Goal: Task Accomplishment & Management: Manage account settings

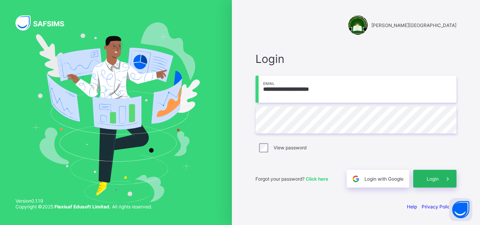
click at [433, 179] on span "Login" at bounding box center [433, 179] width 12 height 6
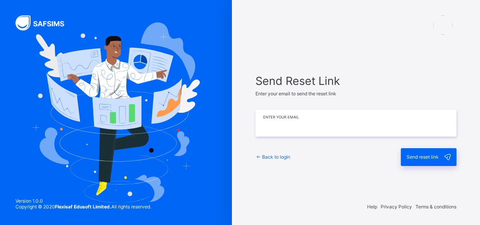
click at [314, 125] on input "email" at bounding box center [356, 123] width 201 height 27
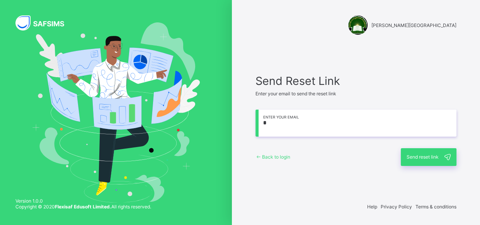
type input "**********"
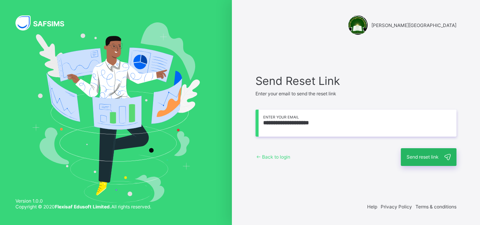
click at [420, 158] on span "Send reset link" at bounding box center [423, 157] width 32 height 6
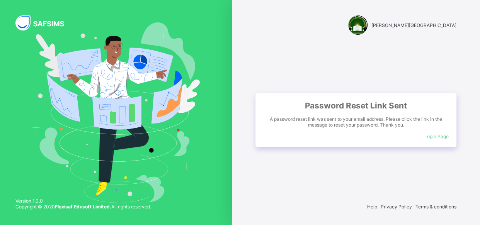
click at [439, 137] on span "Login Page" at bounding box center [437, 137] width 24 height 6
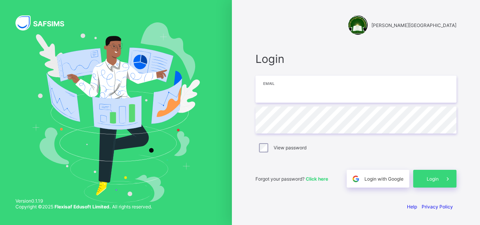
type input "**********"
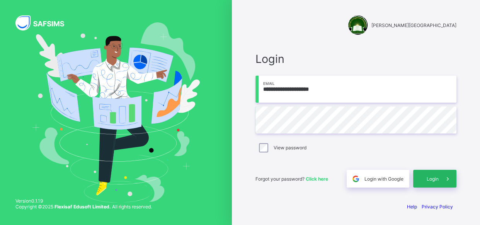
click at [434, 179] on span "Login" at bounding box center [433, 179] width 12 height 6
click at [479, 218] on div "**********" at bounding box center [356, 112] width 248 height 225
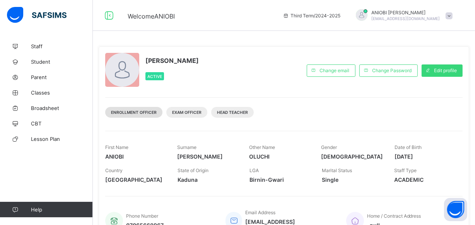
click at [140, 116] on div "Enrollment Officer" at bounding box center [133, 112] width 57 height 11
click at [139, 116] on div "Enrollment Officer" at bounding box center [133, 112] width 57 height 11
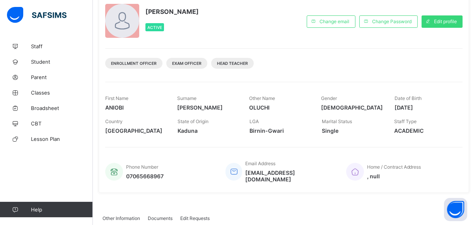
scroll to position [70, 0]
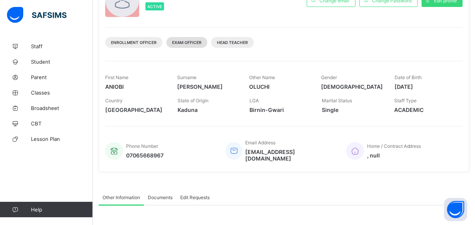
click at [188, 43] on span "Exam Officer" at bounding box center [186, 42] width 29 height 5
click at [188, 46] on div "Exam Officer" at bounding box center [186, 42] width 41 height 11
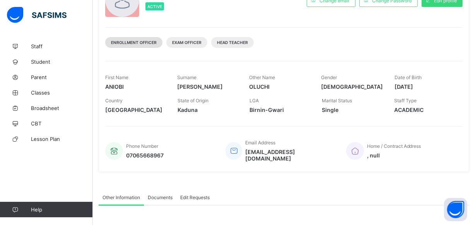
click at [139, 46] on div "Enrollment Officer" at bounding box center [133, 42] width 57 height 11
click at [39, 46] on span "Staff" at bounding box center [62, 46] width 62 height 6
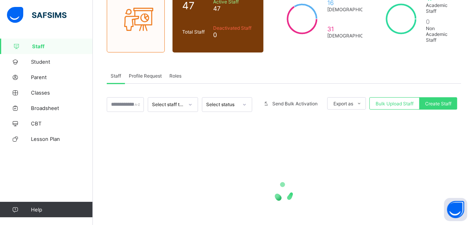
scroll to position [67, 0]
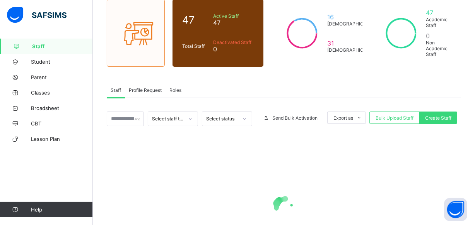
click at [193, 117] on icon at bounding box center [190, 119] width 5 height 8
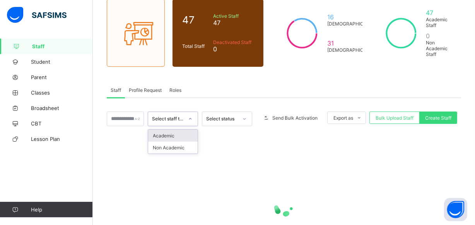
click at [178, 135] on div "Academic" at bounding box center [172, 136] width 49 height 12
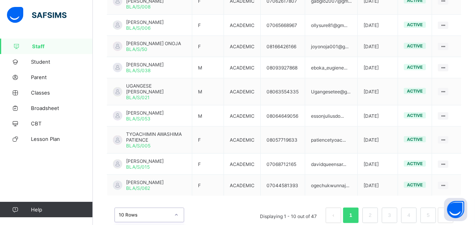
scroll to position [311, 0]
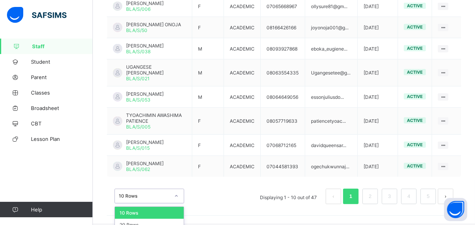
click at [176, 197] on div "option 10 Rows focused, 1 of 3. 3 results available. Use Up and Down to choose …" at bounding box center [149, 196] width 70 height 15
click at [150, 219] on div "20 Rows" at bounding box center [149, 225] width 69 height 12
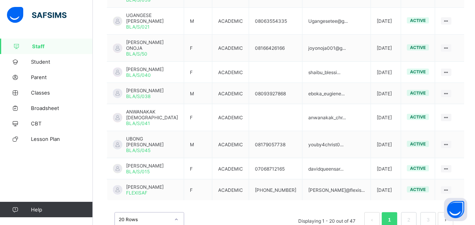
scroll to position [549, 0]
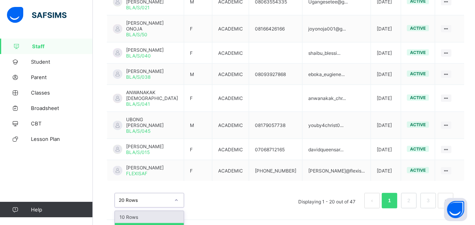
click at [176, 198] on div "option 10 Rows focused, 1 of 3. 3 results available. Use Up and Down to choose …" at bounding box center [149, 200] width 70 height 15
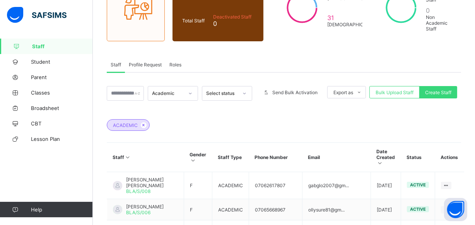
scroll to position [63, 0]
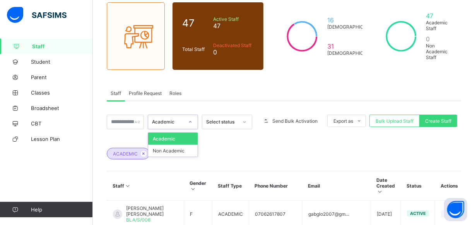
click at [193, 121] on icon at bounding box center [190, 122] width 5 height 8
click at [224, 139] on div "ACADEMIC" at bounding box center [284, 150] width 354 height 27
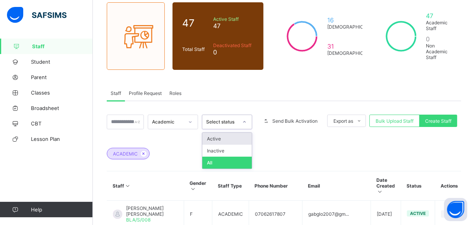
click at [247, 121] on icon at bounding box center [244, 122] width 5 height 8
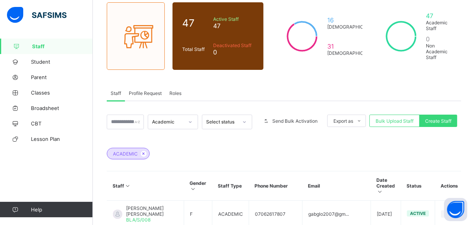
click at [269, 137] on div "ACADEMIC" at bounding box center [284, 150] width 354 height 27
click at [49, 62] on span "Student" at bounding box center [62, 62] width 62 height 6
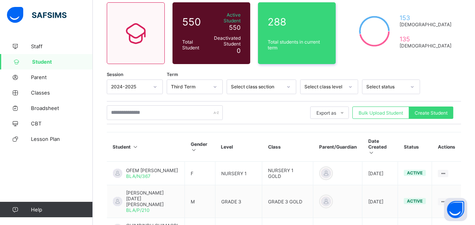
click at [157, 83] on div at bounding box center [154, 87] width 13 height 12
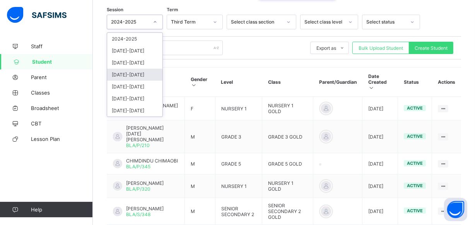
scroll to position [140, 0]
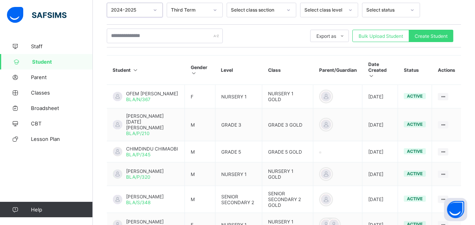
click at [157, 10] on div at bounding box center [154, 10] width 13 height 12
click at [148, 4] on div at bounding box center [154, 10] width 13 height 12
click at [125, 7] on div "2024-2025" at bounding box center [130, 10] width 38 height 6
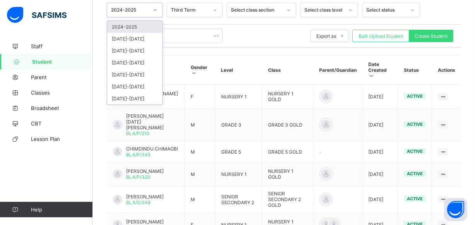
click at [121, 7] on div "2024-2025" at bounding box center [130, 10] width 38 height 6
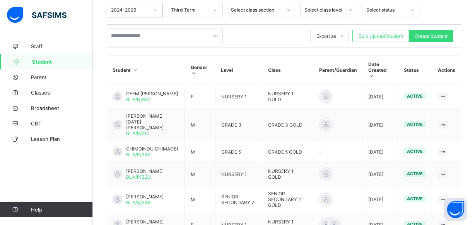
click at [141, 7] on div "2024-2025" at bounding box center [130, 10] width 38 height 6
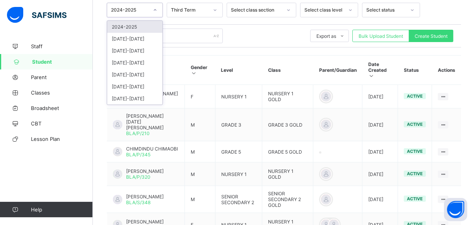
click at [140, 7] on div "2024-2025" at bounding box center [130, 10] width 38 height 6
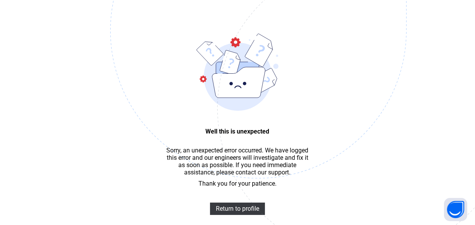
scroll to position [23, 0]
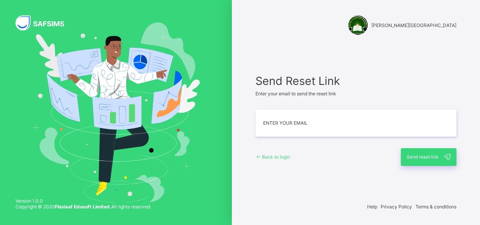
click at [280, 157] on span "Back to login" at bounding box center [276, 157] width 28 height 6
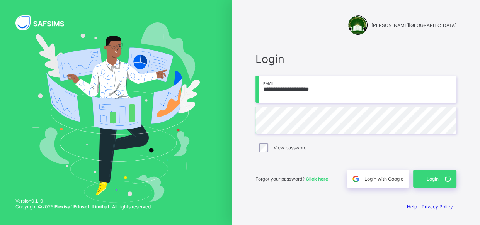
click at [336, 172] on div "Forgot your password? Click here" at bounding box center [299, 179] width 87 height 18
click at [433, 179] on span "Login" at bounding box center [433, 179] width 12 height 6
click at [435, 178] on div "Login" at bounding box center [434, 179] width 43 height 18
click at [436, 178] on div "Login" at bounding box center [434, 179] width 43 height 18
click at [426, 177] on div "Login" at bounding box center [434, 179] width 43 height 18
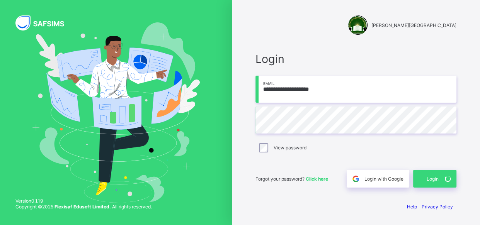
drag, startPoint x: 468, startPoint y: 0, endPoint x: 308, endPoint y: 207, distance: 261.3
click at [308, 207] on div "Help Privacy Policy" at bounding box center [356, 207] width 201 height 6
click at [427, 176] on div "Login" at bounding box center [434, 179] width 43 height 18
click at [108, 138] on img at bounding box center [116, 112] width 168 height 180
click at [439, 178] on span at bounding box center [448, 179] width 18 height 18
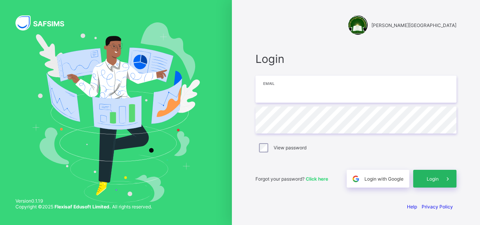
type input "**********"
click at [434, 178] on span "Login" at bounding box center [433, 179] width 12 height 6
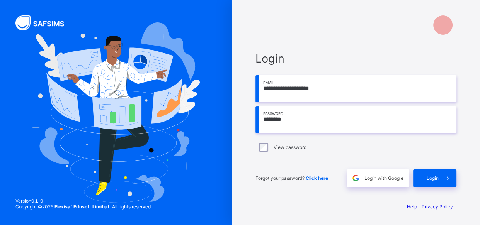
click at [282, 118] on input "********" at bounding box center [356, 119] width 201 height 27
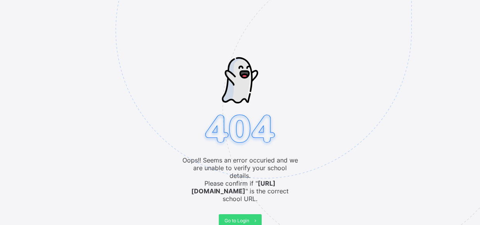
click at [235, 218] on span "Go to Login" at bounding box center [237, 221] width 25 height 6
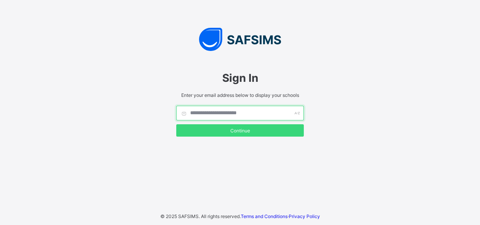
click at [198, 111] on input "text" at bounding box center [240, 113] width 128 height 15
type input "**********"
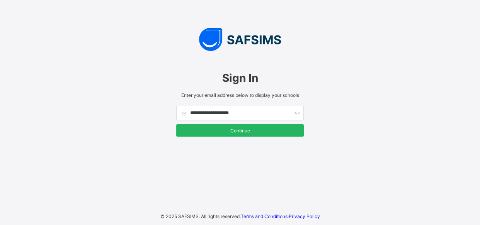
click at [241, 128] on span "Continue" at bounding box center [240, 131] width 116 height 6
click at [242, 130] on div "Continue" at bounding box center [240, 131] width 128 height 12
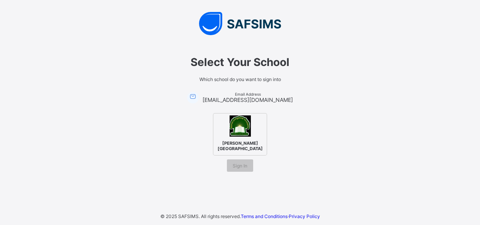
click at [238, 122] on img at bounding box center [240, 126] width 21 height 21
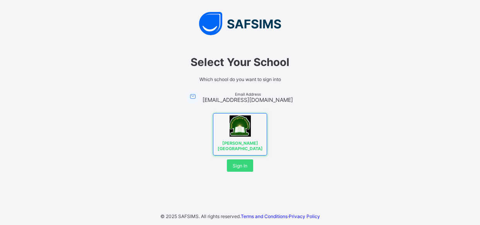
click at [238, 122] on img at bounding box center [240, 126] width 21 height 21
click at [243, 165] on span "Sign In" at bounding box center [240, 166] width 15 height 6
click at [243, 164] on span "Sign In" at bounding box center [240, 166] width 15 height 6
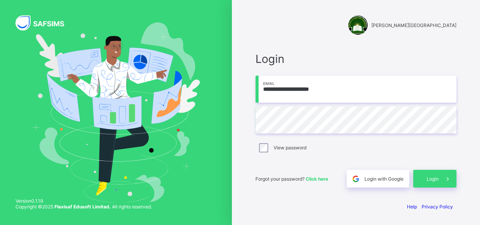
click at [317, 179] on span "Click here" at bounding box center [317, 179] width 22 height 6
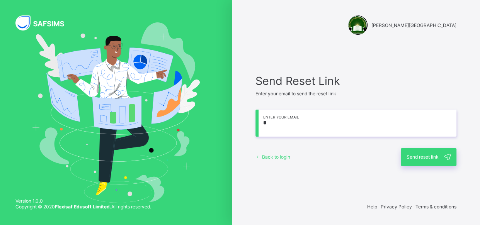
type input "**********"
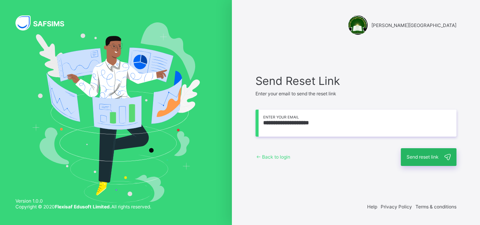
click at [412, 155] on span "Send reset link" at bounding box center [423, 157] width 32 height 6
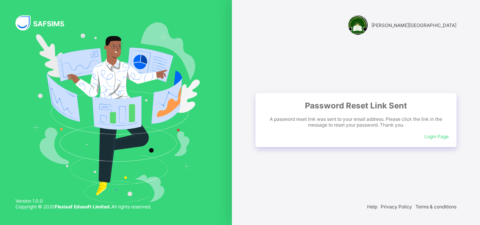
click at [431, 138] on span "Login Page" at bounding box center [437, 137] width 24 height 6
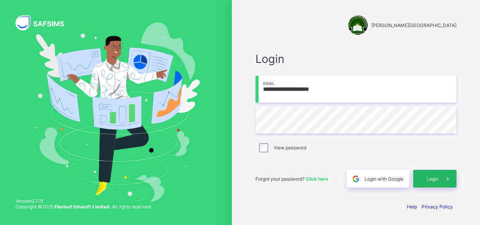
click at [433, 178] on span "Login" at bounding box center [433, 179] width 12 height 6
click at [432, 179] on span "Login" at bounding box center [433, 179] width 12 height 6
click at [328, 201] on div "**********" at bounding box center [356, 112] width 232 height 225
click at [431, 178] on span "Login" at bounding box center [433, 179] width 12 height 6
click at [437, 177] on span "Login" at bounding box center [433, 179] width 12 height 6
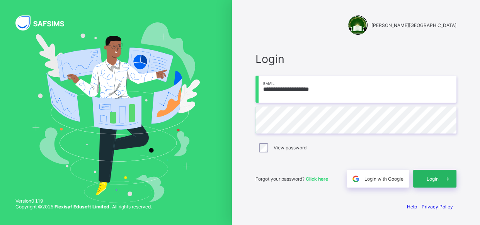
click at [432, 178] on span "Login" at bounding box center [433, 179] width 12 height 6
click at [447, 178] on icon at bounding box center [448, 179] width 8 height 7
click at [440, 184] on span at bounding box center [448, 179] width 18 height 18
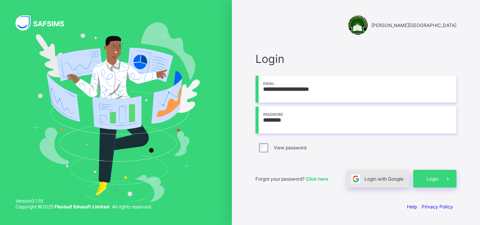
click at [397, 178] on span "Login with Google" at bounding box center [384, 179] width 39 height 6
click at [292, 119] on input "********" at bounding box center [356, 120] width 201 height 27
type input "*"
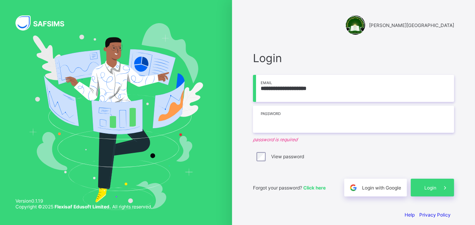
type input "********"
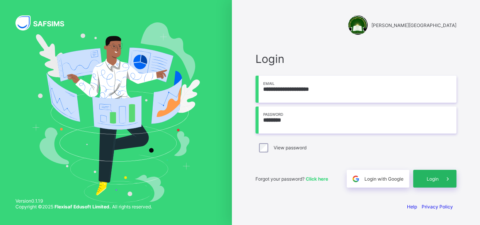
click at [426, 181] on div "Login" at bounding box center [434, 179] width 43 height 18
click at [276, 202] on div "**********" at bounding box center [356, 112] width 232 height 225
click at [451, 175] on span at bounding box center [448, 179] width 18 height 18
click at [289, 89] on input "**********" at bounding box center [356, 89] width 201 height 27
type input "**********"
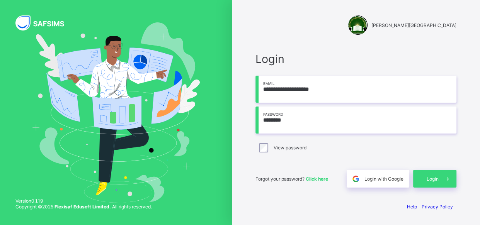
drag, startPoint x: 263, startPoint y: 120, endPoint x: 304, endPoint y: 127, distance: 41.6
click at [304, 127] on input "********" at bounding box center [356, 120] width 201 height 27
type input "*"
type input "*********"
click at [432, 182] on div "Login" at bounding box center [434, 179] width 43 height 18
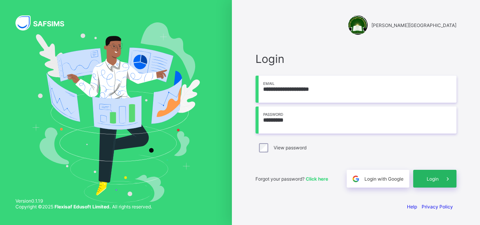
click at [440, 183] on span at bounding box center [448, 179] width 18 height 18
click at [439, 180] on span at bounding box center [448, 179] width 18 height 18
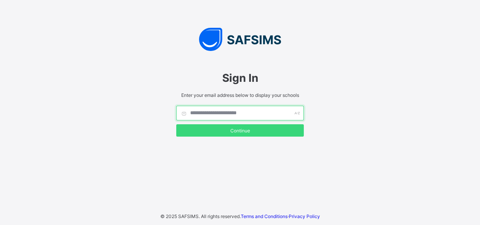
click at [223, 116] on input "text" at bounding box center [240, 113] width 128 height 15
type input "**"
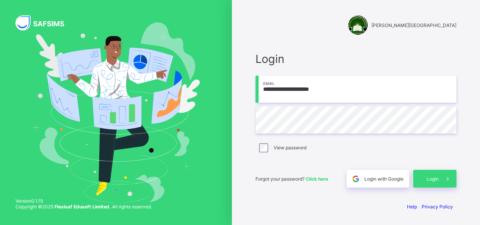
type input "**********"
click at [253, 119] on div "**********" at bounding box center [356, 120] width 217 height 153
click at [382, 159] on div "**********" at bounding box center [356, 120] width 201 height 136
click at [432, 174] on div "Login" at bounding box center [434, 179] width 43 height 18
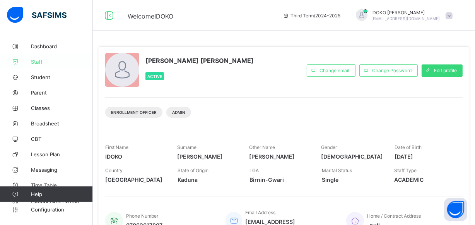
click at [68, 65] on span "Staff" at bounding box center [62, 62] width 62 height 6
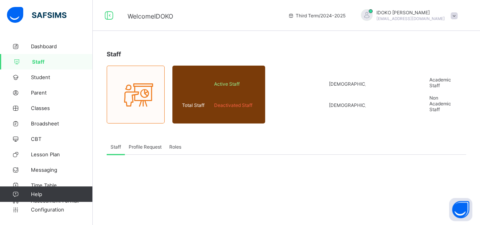
click at [68, 65] on span "Staff" at bounding box center [62, 62] width 61 height 6
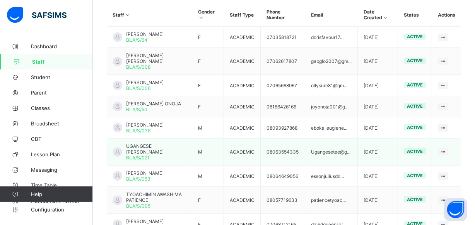
scroll to position [201, 0]
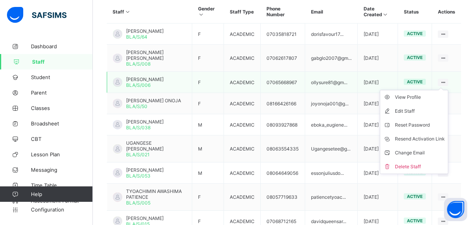
click at [448, 90] on ul "View Profile Edit Staff Reset Password Resend Activation Link Change Email Dele…" at bounding box center [414, 132] width 68 height 84
click at [418, 121] on div "Reset Password" at bounding box center [420, 125] width 50 height 8
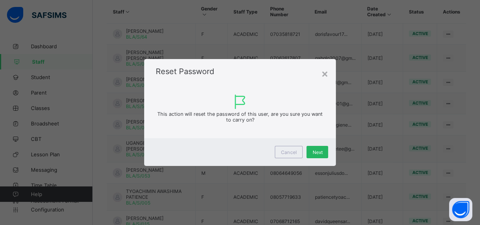
click at [317, 152] on span "Next" at bounding box center [317, 153] width 10 height 6
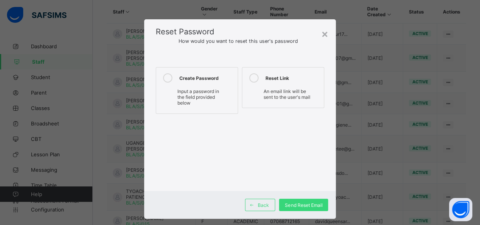
click at [198, 94] on span "Input a password in the field provided below" at bounding box center [199, 97] width 42 height 17
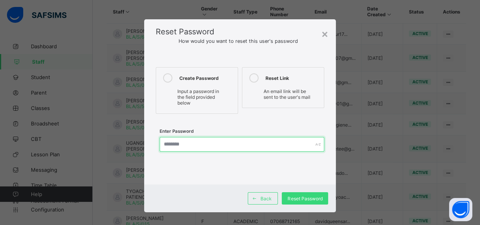
click at [176, 144] on input "text" at bounding box center [242, 144] width 165 height 15
type input "**********"
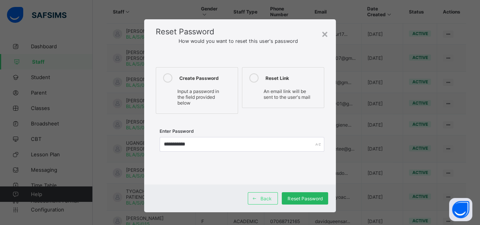
click at [294, 197] on span "Reset Password" at bounding box center [305, 199] width 35 height 6
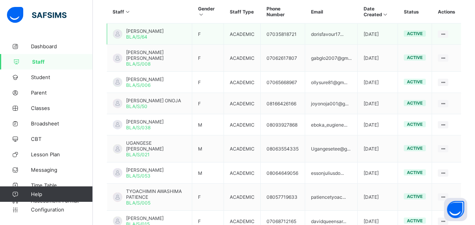
drag, startPoint x: 480, startPoint y: 0, endPoint x: 298, endPoint y: 32, distance: 184.6
click at [298, 32] on td "07035818721" at bounding box center [283, 34] width 44 height 21
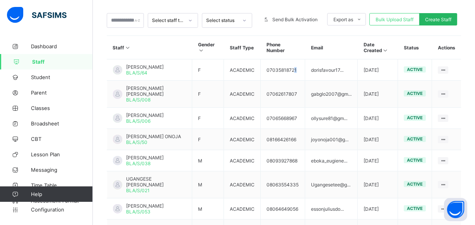
scroll to position [0, 0]
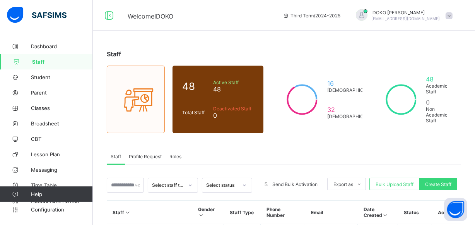
click at [452, 15] on span at bounding box center [448, 15] width 7 height 7
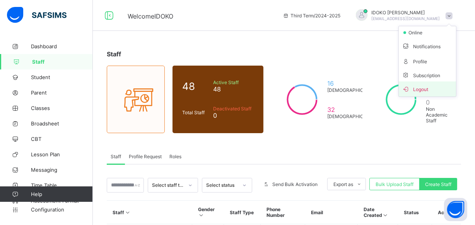
click at [428, 87] on span "Logout" at bounding box center [427, 89] width 51 height 9
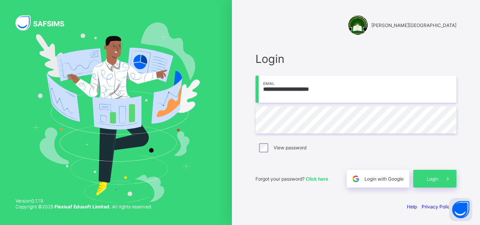
click at [384, 73] on div "**********" at bounding box center [356, 120] width 201 height 136
click at [356, 91] on input "**********" at bounding box center [356, 89] width 201 height 27
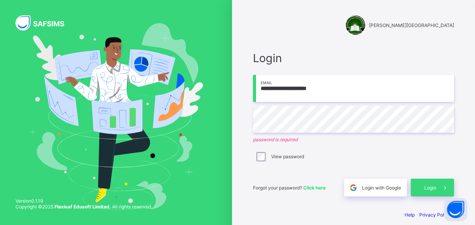
drag, startPoint x: 290, startPoint y: 87, endPoint x: 256, endPoint y: 73, distance: 36.5
click at [256, 73] on div "**********" at bounding box center [353, 123] width 201 height 145
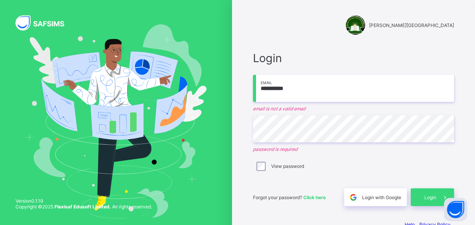
type input "**********"
click at [309, 64] on span "Login" at bounding box center [353, 58] width 201 height 14
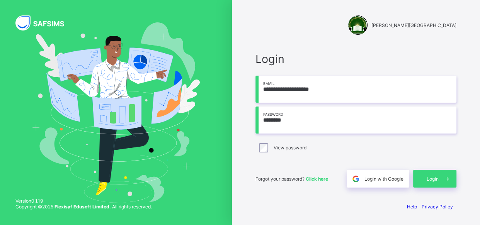
click at [294, 118] on input "********" at bounding box center [356, 120] width 201 height 27
type input "*"
type input "**********"
click at [445, 179] on icon at bounding box center [448, 179] width 8 height 7
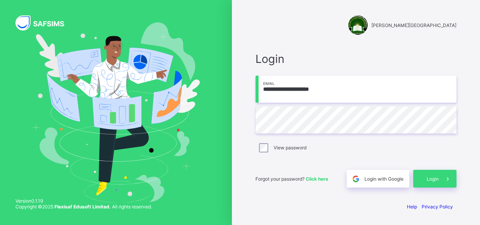
drag, startPoint x: 289, startPoint y: 90, endPoint x: 222, endPoint y: 70, distance: 70.3
click at [222, 70] on div "**********" at bounding box center [240, 112] width 480 height 225
type input "**********"
click at [449, 175] on span at bounding box center [448, 179] width 18 height 18
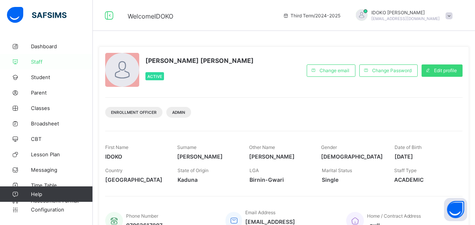
click at [33, 59] on span "Staff" at bounding box center [62, 62] width 62 height 6
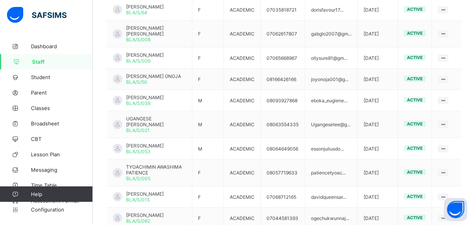
scroll to position [258, 0]
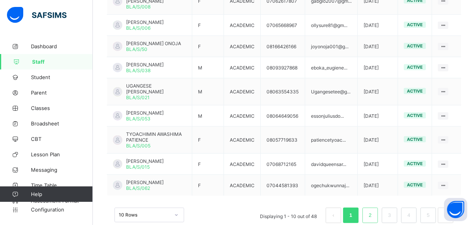
click at [370, 208] on li "2" at bounding box center [369, 215] width 15 height 15
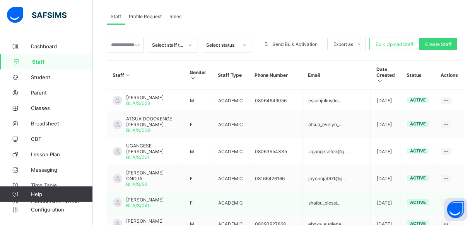
scroll to position [275, 0]
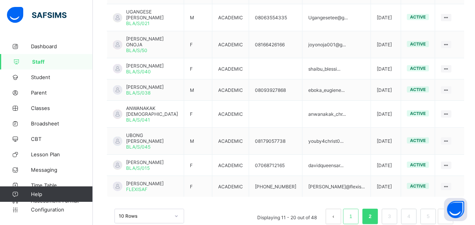
click at [352, 209] on li "1" at bounding box center [350, 216] width 15 height 15
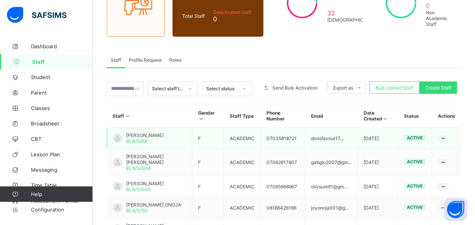
scroll to position [140, 0]
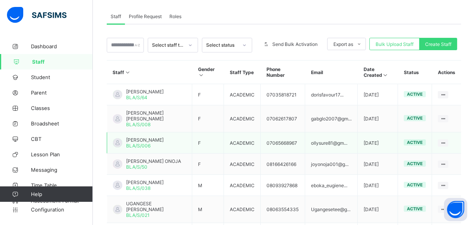
click at [325, 141] on td "ollysure81@gm..." at bounding box center [331, 143] width 53 height 21
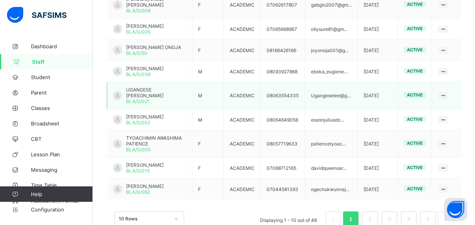
scroll to position [258, 0]
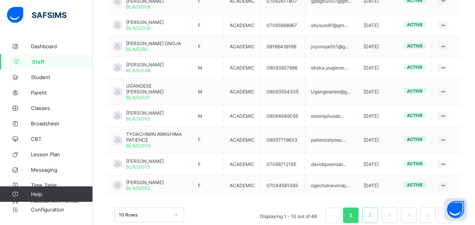
click at [371, 208] on li "2" at bounding box center [369, 215] width 15 height 15
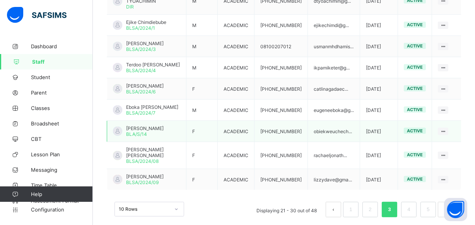
scroll to position [269, 0]
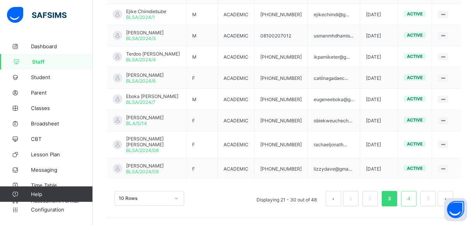
click at [412, 200] on link "4" at bounding box center [408, 199] width 7 height 10
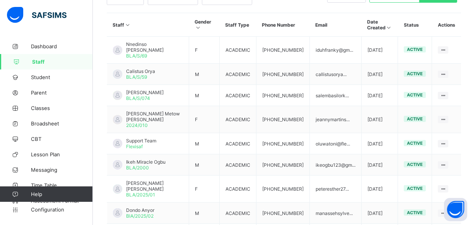
scroll to position [258, 0]
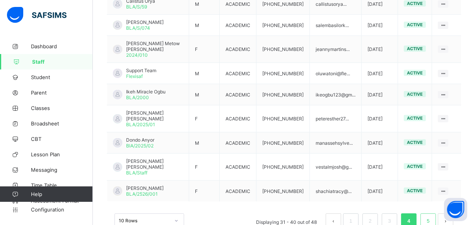
click at [432, 217] on link "5" at bounding box center [427, 222] width 7 height 10
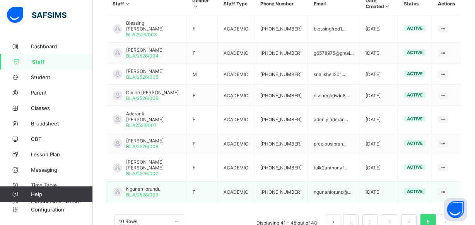
scroll to position [222, 0]
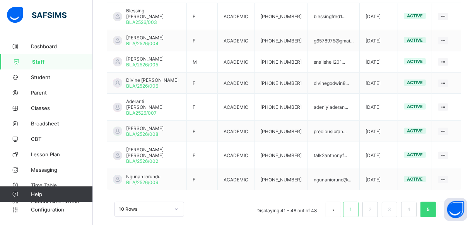
click at [354, 205] on link "1" at bounding box center [350, 210] width 7 height 10
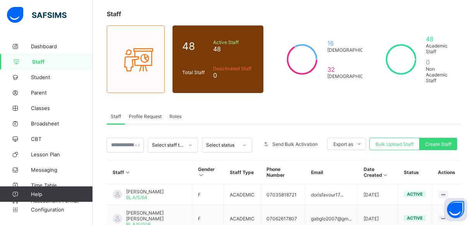
scroll to position [81, 0]
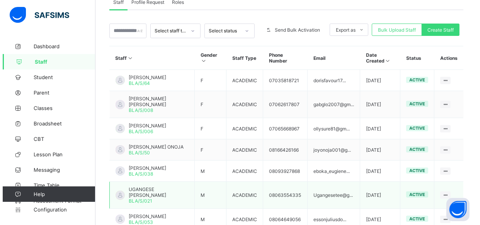
scroll to position [151, 0]
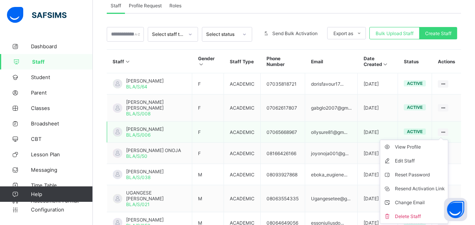
click at [448, 140] on ul "View Profile Edit Staff Reset Password Resend Activation Link Change Email Dele…" at bounding box center [414, 182] width 68 height 84
click at [420, 157] on div "Edit Staff" at bounding box center [420, 161] width 50 height 8
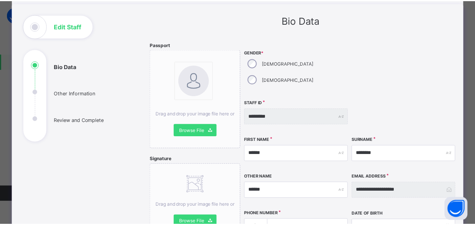
scroll to position [0, 0]
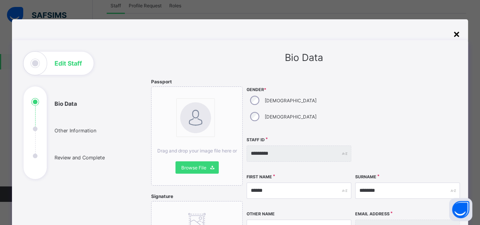
click at [456, 33] on div "×" at bounding box center [456, 33] width 7 height 13
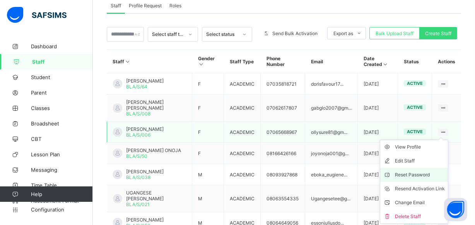
click at [418, 171] on div "Reset Password" at bounding box center [420, 175] width 50 height 8
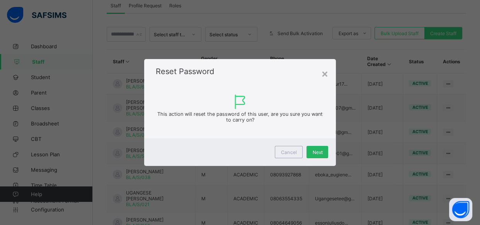
click at [321, 147] on div "Next" at bounding box center [318, 152] width 22 height 12
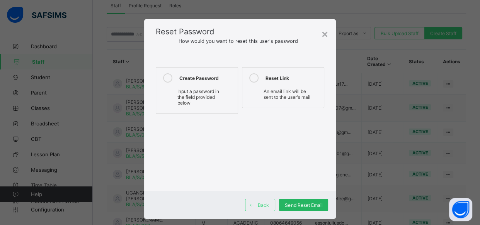
click at [307, 204] on span "Send Reset Email" at bounding box center [304, 206] width 38 height 6
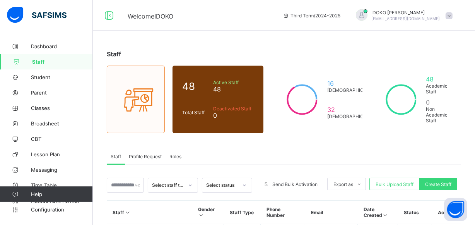
click at [443, 9] on div "[PERSON_NAME] [EMAIL_ADDRESS][DOMAIN_NAME]" at bounding box center [402, 15] width 108 height 13
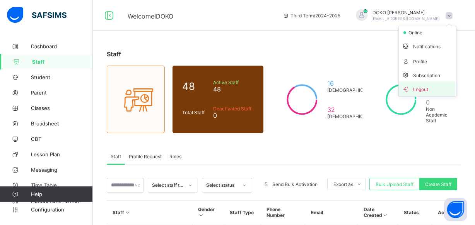
click at [430, 89] on span "Logout" at bounding box center [427, 89] width 51 height 9
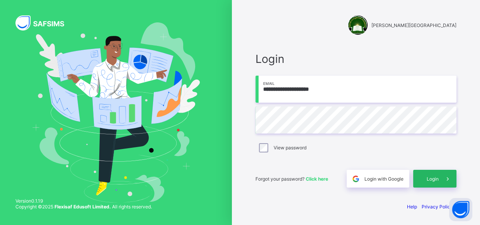
click at [429, 178] on span "Login" at bounding box center [433, 179] width 12 height 6
click at [363, 95] on input "**********" at bounding box center [356, 89] width 201 height 27
type input "**********"
click at [435, 174] on div "Login" at bounding box center [434, 179] width 43 height 18
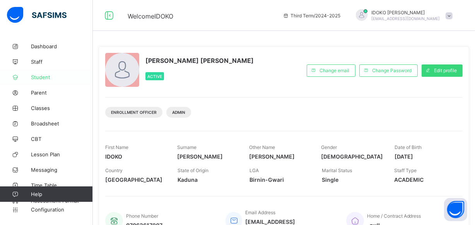
click at [58, 80] on link "Student" at bounding box center [46, 77] width 93 height 15
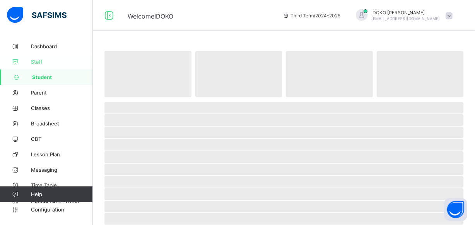
click at [55, 64] on span "Staff" at bounding box center [62, 62] width 62 height 6
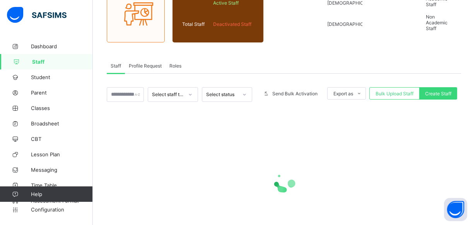
scroll to position [123, 0]
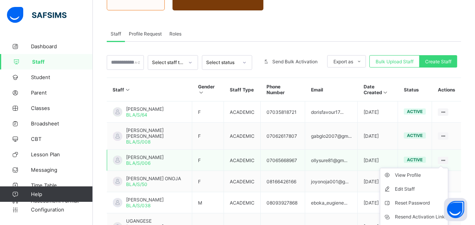
click at [446, 158] on icon at bounding box center [443, 161] width 7 height 6
click at [424, 200] on div "Reset Password" at bounding box center [420, 204] width 50 height 8
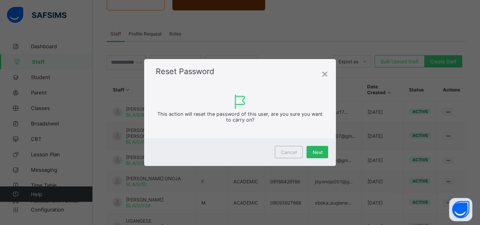
click at [321, 151] on span "Next" at bounding box center [317, 153] width 10 height 6
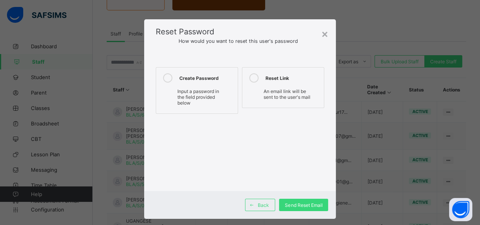
click at [197, 92] on span "Input a password in the field provided below" at bounding box center [199, 97] width 42 height 17
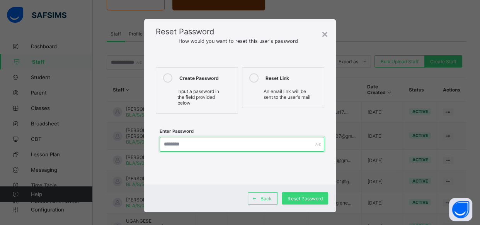
click at [204, 141] on input "text" at bounding box center [242, 144] width 165 height 15
click at [181, 144] on input "**********" at bounding box center [242, 144] width 165 height 15
type input "**********"
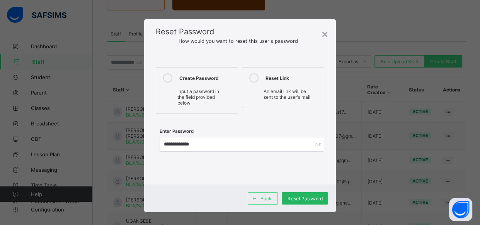
click at [304, 200] on span "Reset Password" at bounding box center [305, 199] width 35 height 6
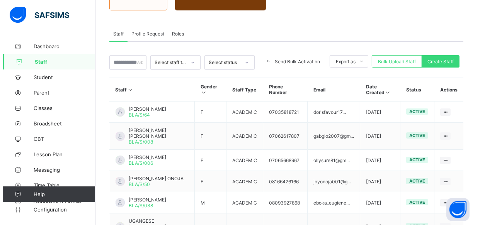
scroll to position [0, 0]
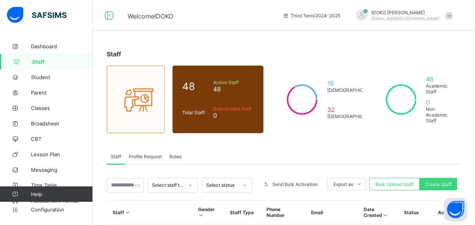
click at [449, 13] on div "[PERSON_NAME] [EMAIL_ADDRESS][DOMAIN_NAME]" at bounding box center [402, 15] width 108 height 13
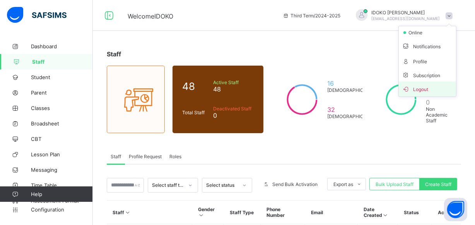
click at [432, 89] on span "Logout" at bounding box center [427, 89] width 51 height 9
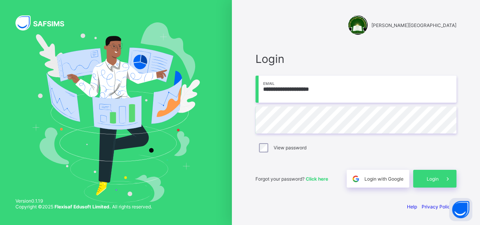
click at [382, 150] on div "View password" at bounding box center [356, 147] width 197 height 9
click at [424, 181] on div "Login" at bounding box center [434, 179] width 43 height 18
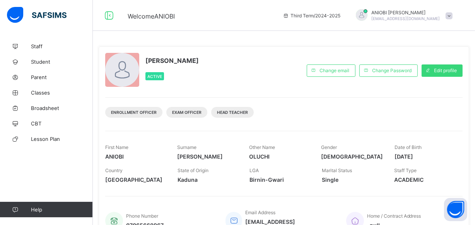
drag, startPoint x: 472, startPoint y: 0, endPoint x: 336, endPoint y: 50, distance: 144.7
click at [336, 50] on div "[PERSON_NAME] [PERSON_NAME] Active Change email Change Password Edit profile En…" at bounding box center [284, 144] width 370 height 196
click at [452, 15] on span at bounding box center [448, 15] width 7 height 7
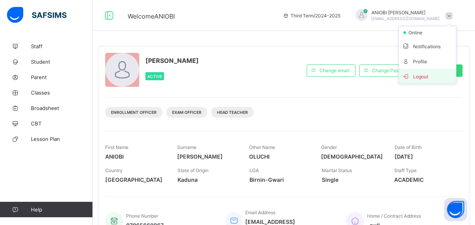
click at [431, 77] on span "Logout" at bounding box center [427, 76] width 51 height 9
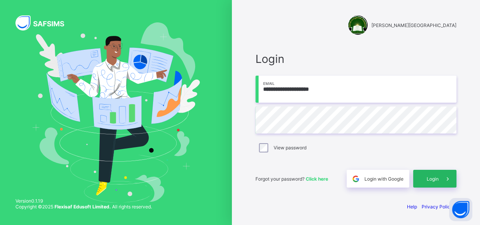
click at [428, 175] on div "Login" at bounding box center [434, 179] width 43 height 18
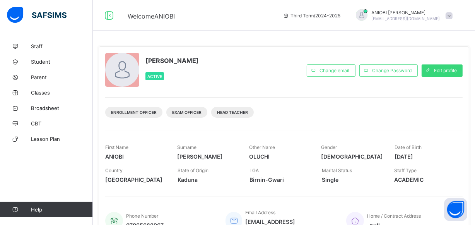
click at [452, 15] on span at bounding box center [448, 15] width 7 height 7
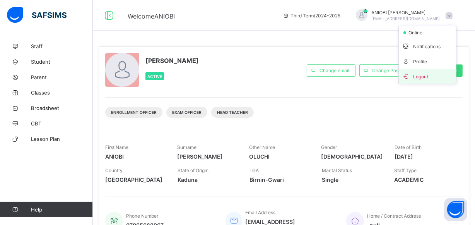
click at [434, 76] on span "Logout" at bounding box center [427, 76] width 51 height 9
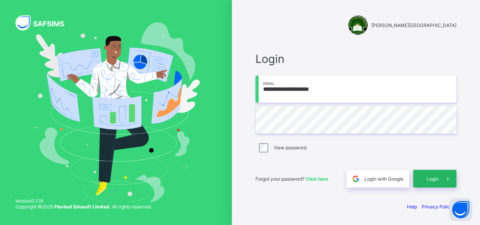
click at [438, 177] on span "Login" at bounding box center [433, 179] width 12 height 6
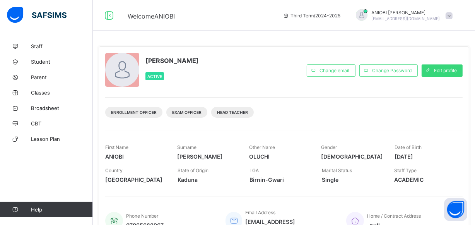
click at [452, 16] on span at bounding box center [448, 15] width 7 height 7
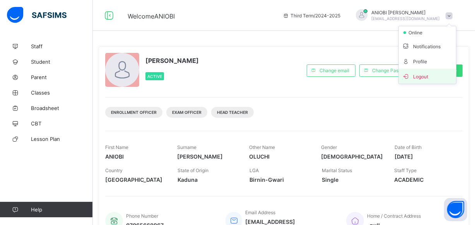
click at [425, 74] on span "Logout" at bounding box center [427, 76] width 51 height 9
